Goal: Task Accomplishment & Management: Manage account settings

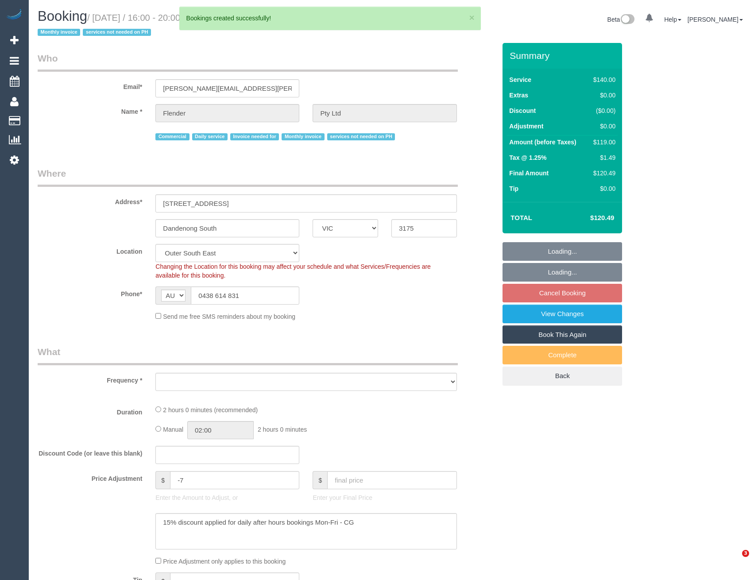
select select "VIC"
select select "object:7141"
select select "number:28"
select select "number:17"
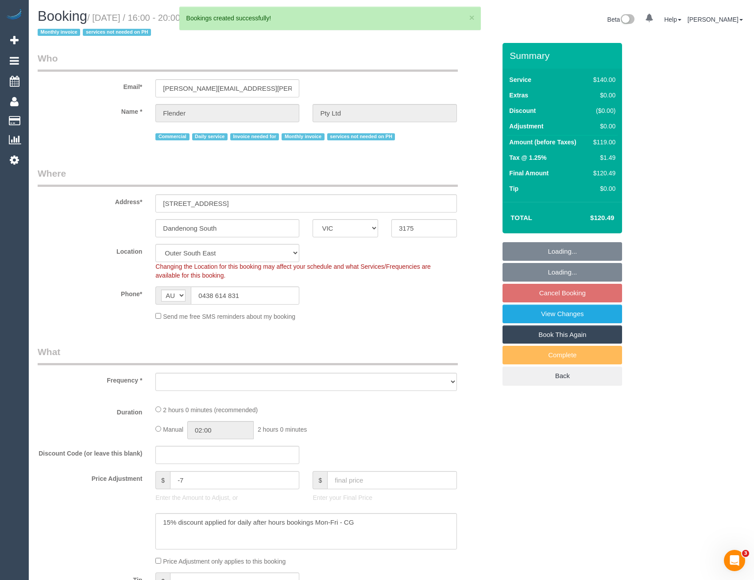
select select "number:19"
select select "number:25"
select select "number:35"
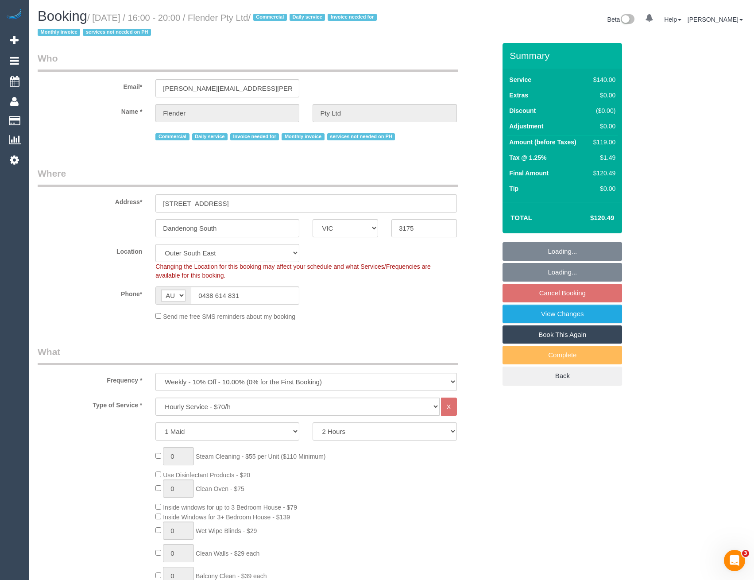
select select "object:7473"
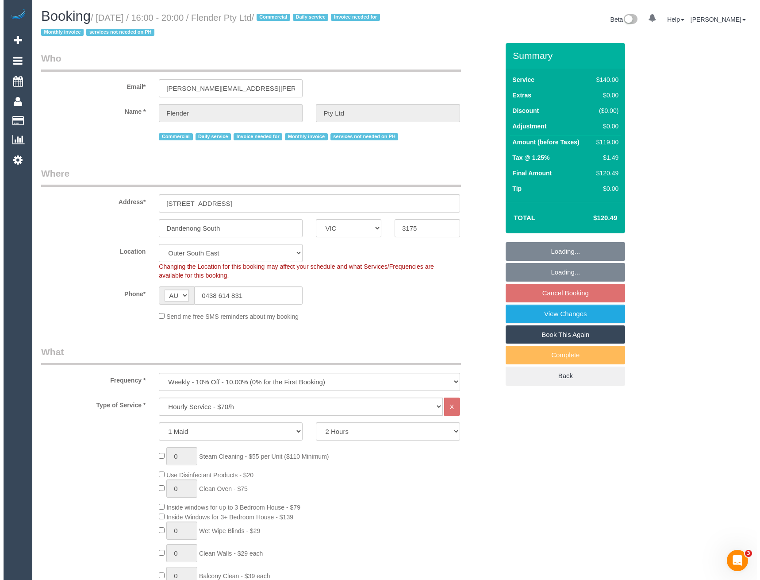
scroll to position [2008, 754]
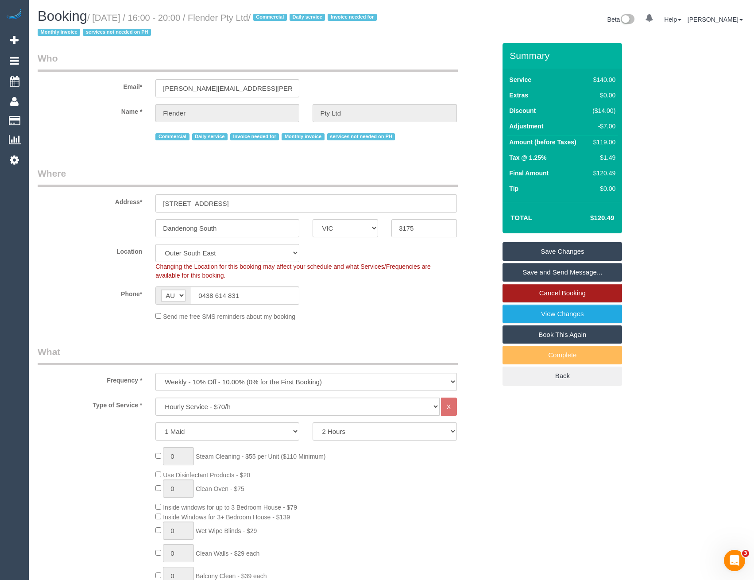
click at [553, 292] on link "Cancel Booking" at bounding box center [561, 293] width 119 height 19
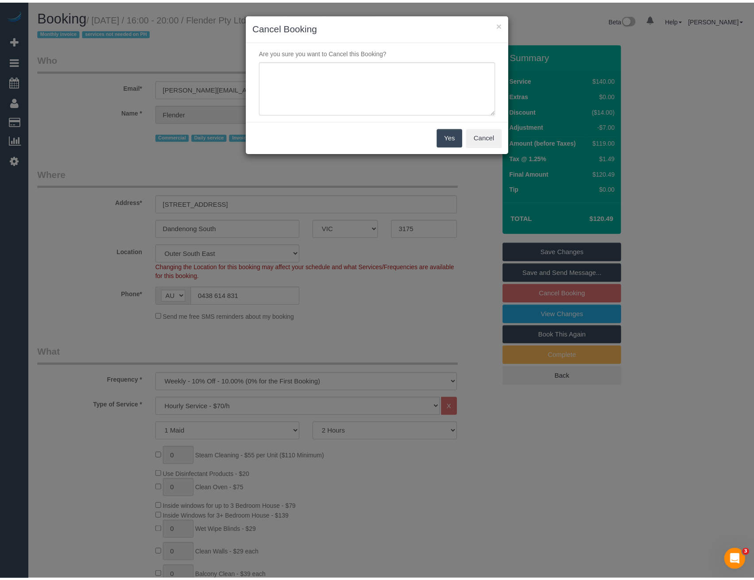
scroll to position [1999, 760]
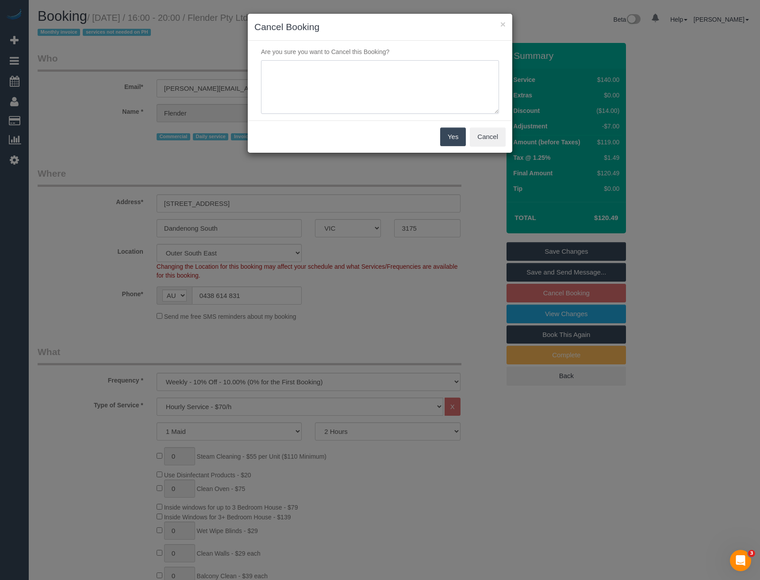
click at [308, 84] on textarea at bounding box center [380, 87] width 238 height 54
type textarea "Moving location - via email - BB"
click at [456, 139] on button "Yes" at bounding box center [453, 136] width 26 height 19
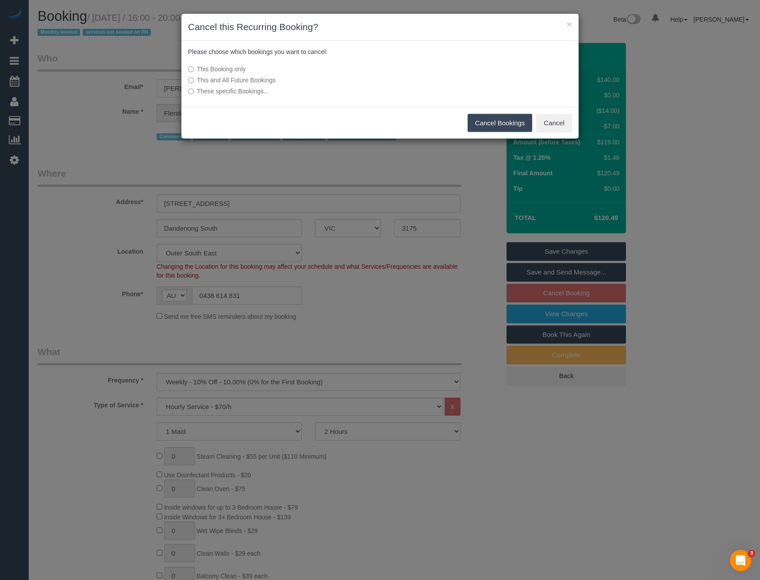
click at [223, 81] on label "This and All Future Bookings" at bounding box center [314, 80] width 252 height 9
click at [509, 125] on button "Cancel Bookings" at bounding box center [500, 123] width 65 height 19
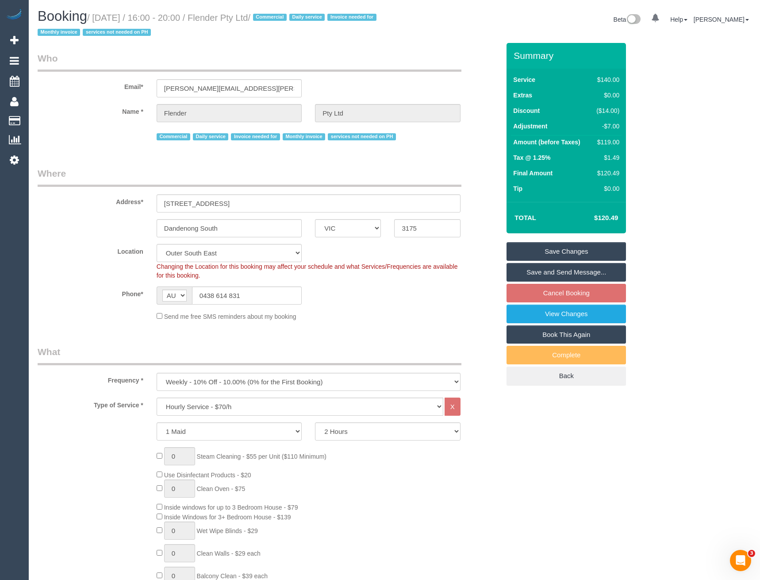
scroll to position [2008, 754]
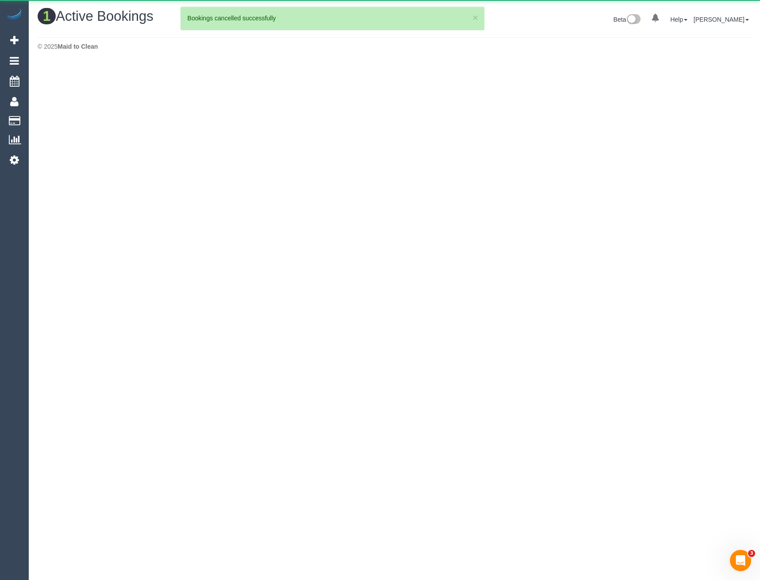
scroll to position [223, 760]
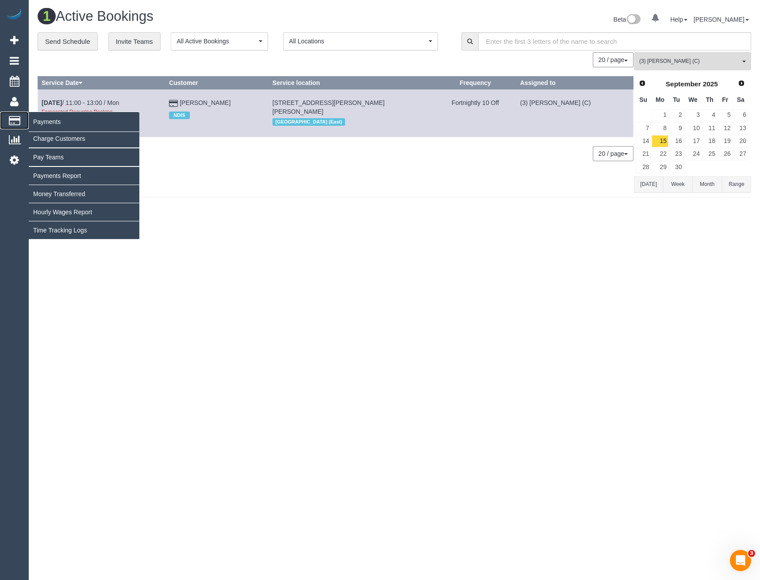
click at [41, 122] on span "Payments" at bounding box center [84, 122] width 111 height 20
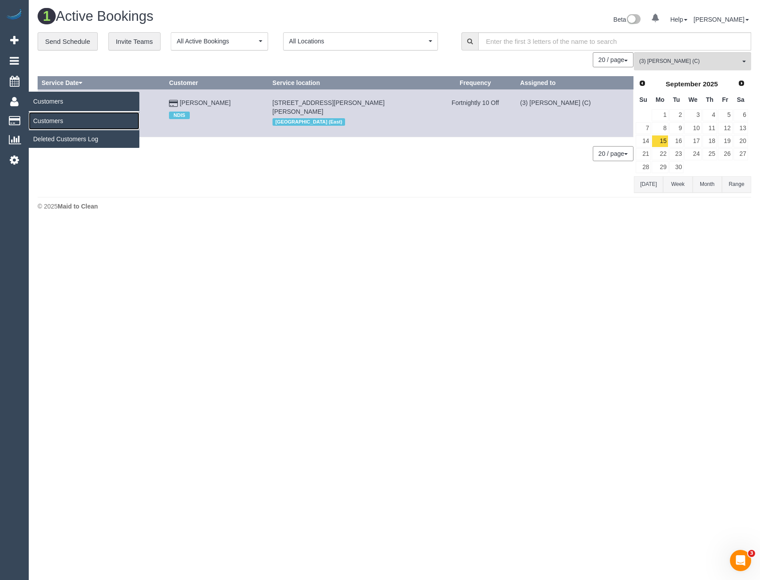
click at [56, 117] on link "Customers" at bounding box center [84, 121] width 111 height 18
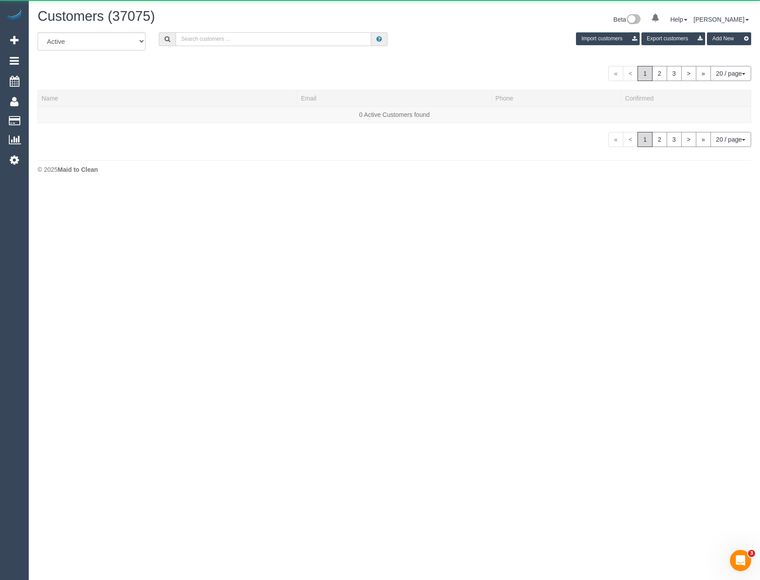
scroll to position [551, 760]
click at [198, 44] on input "text" at bounding box center [274, 39] width 196 height 14
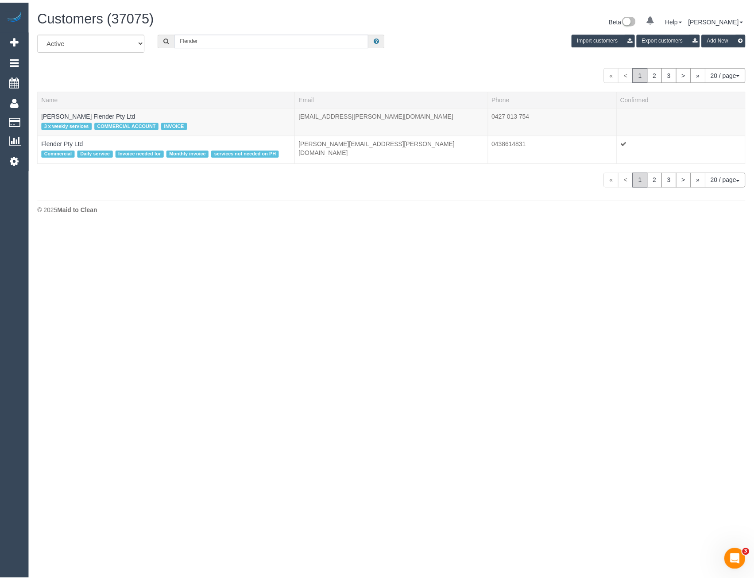
scroll to position [44033, 43499]
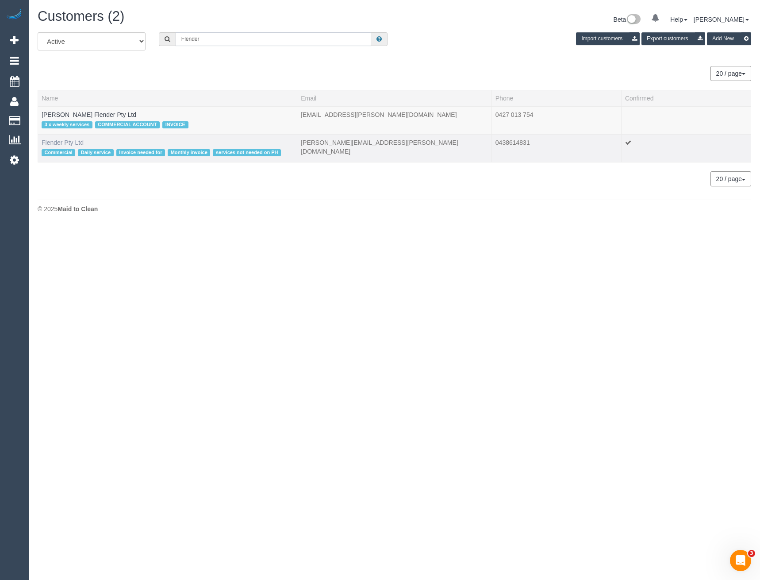
type input "Flender"
click at [65, 141] on link "Flender Pty Ltd" at bounding box center [63, 142] width 42 height 7
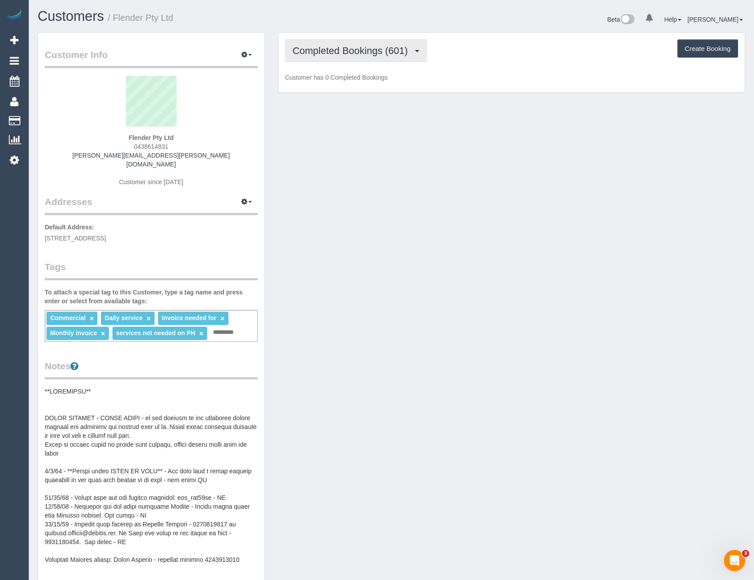
click at [408, 51] on span "Completed Bookings (601)" at bounding box center [352, 50] width 119 height 11
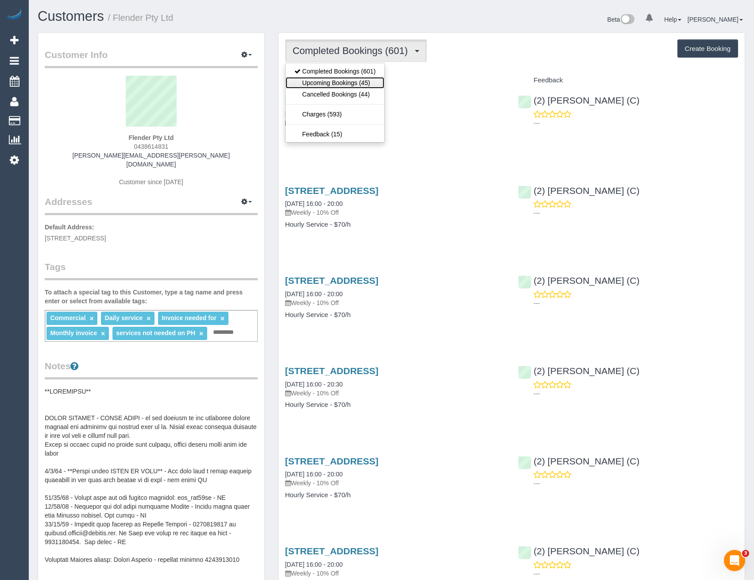
click at [368, 80] on link "Upcoming Bookings (45)" at bounding box center [334, 83] width 99 height 12
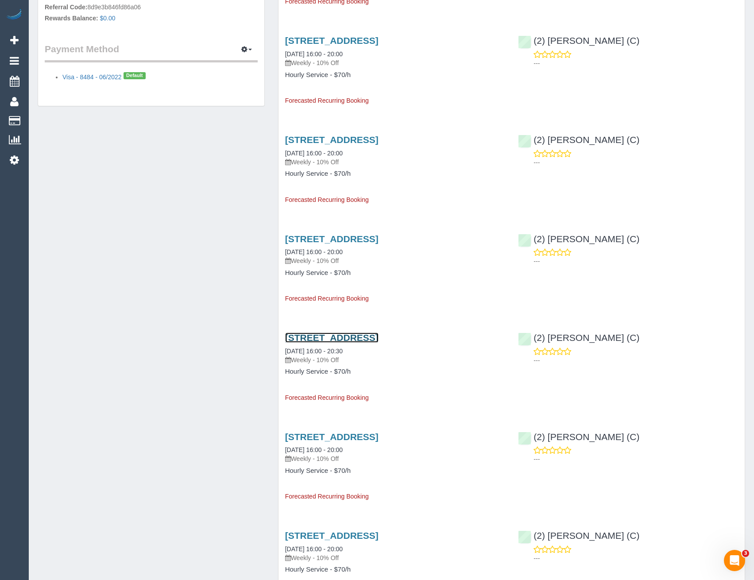
click at [374, 337] on link "[STREET_ADDRESS]" at bounding box center [331, 337] width 93 height 10
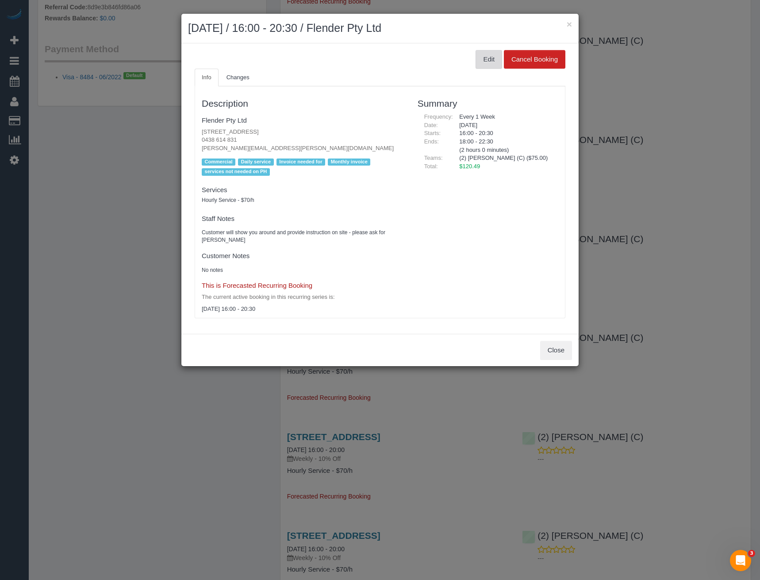
click at [482, 58] on button "Edit" at bounding box center [489, 59] width 27 height 19
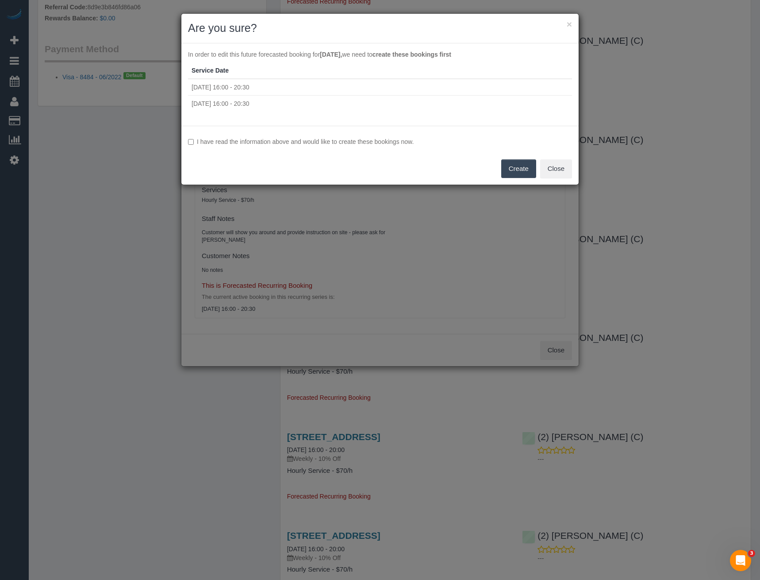
click at [213, 140] on label "I have read the information above and would like to create these bookings now." at bounding box center [380, 141] width 384 height 9
click at [513, 168] on button "Create" at bounding box center [518, 168] width 35 height 19
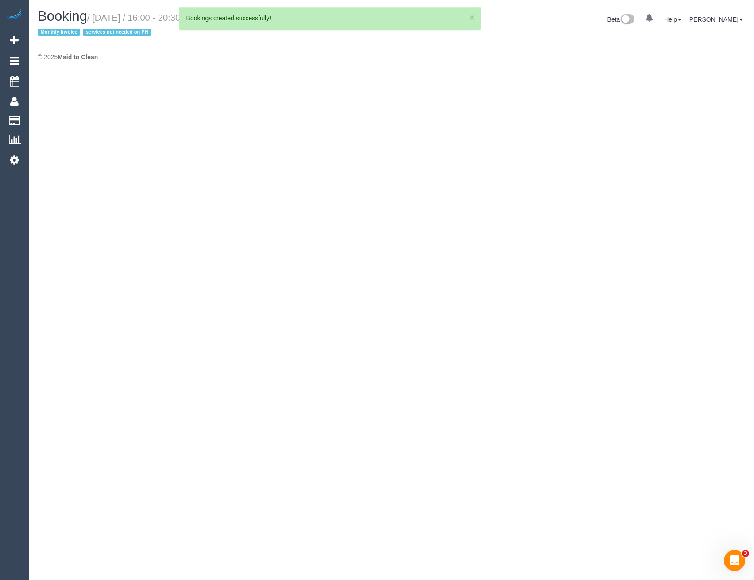
select select "VIC"
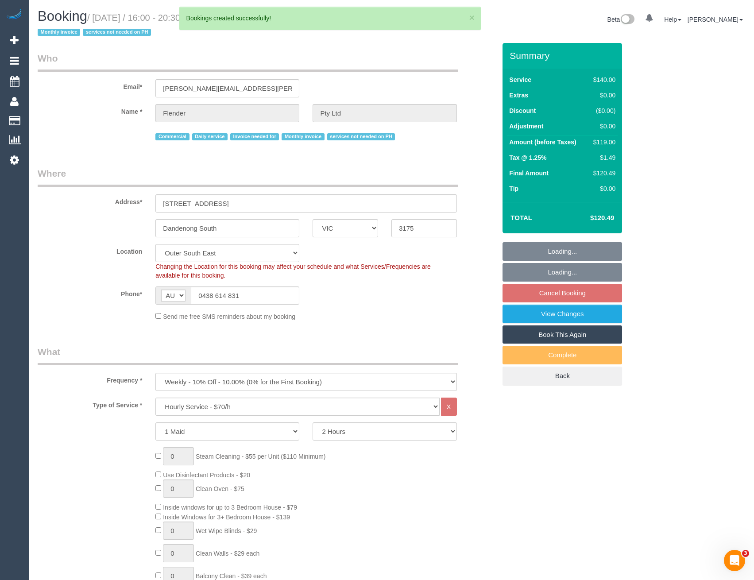
select select "object:10999"
select select "number:28"
select select "number:14"
select select "number:18"
select select "number:22"
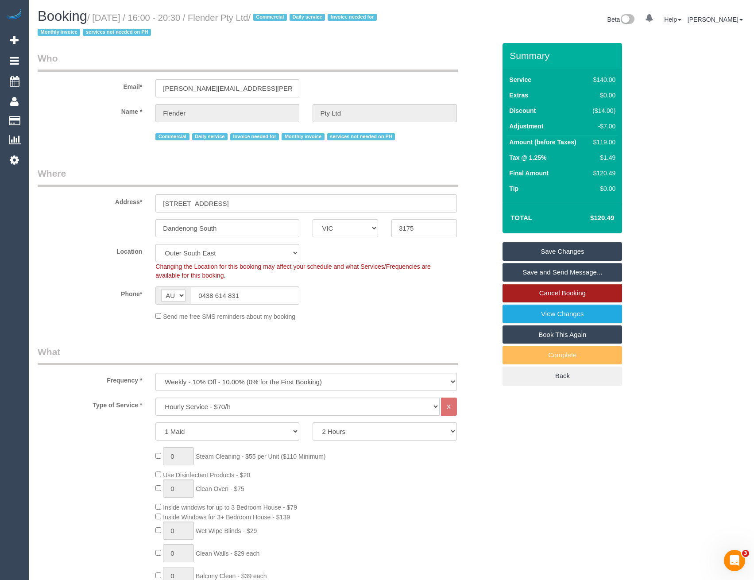
click at [559, 293] on link "Cancel Booking" at bounding box center [561, 293] width 119 height 19
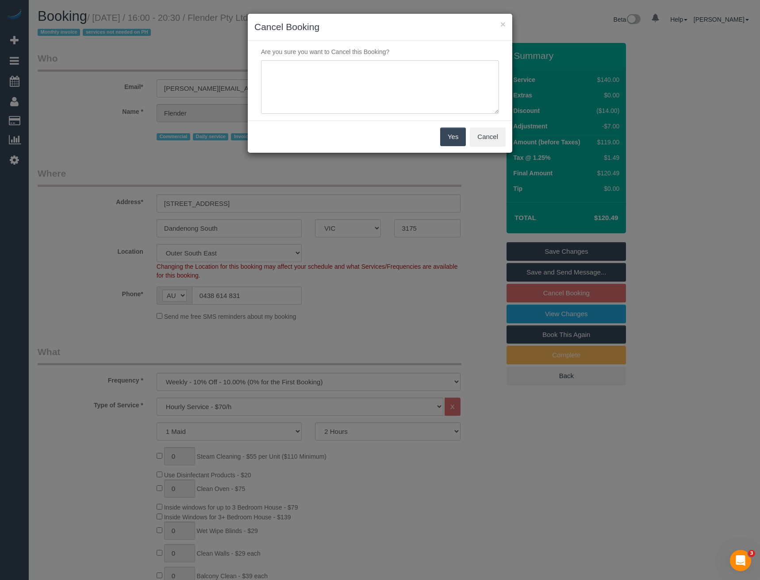
click at [305, 80] on textarea at bounding box center [380, 87] width 238 height 54
type textarea "Moving location - via email - BB"
click at [450, 135] on button "Yes" at bounding box center [453, 136] width 26 height 19
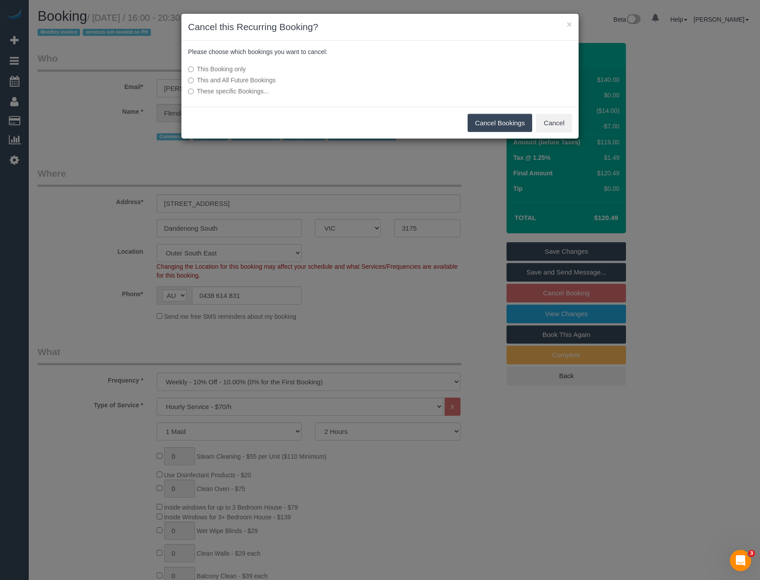
click at [232, 78] on label "This and All Future Bookings" at bounding box center [314, 80] width 252 height 9
click at [489, 119] on button "Cancel Bookings" at bounding box center [500, 123] width 65 height 19
